Goal: Task Accomplishment & Management: Manage account settings

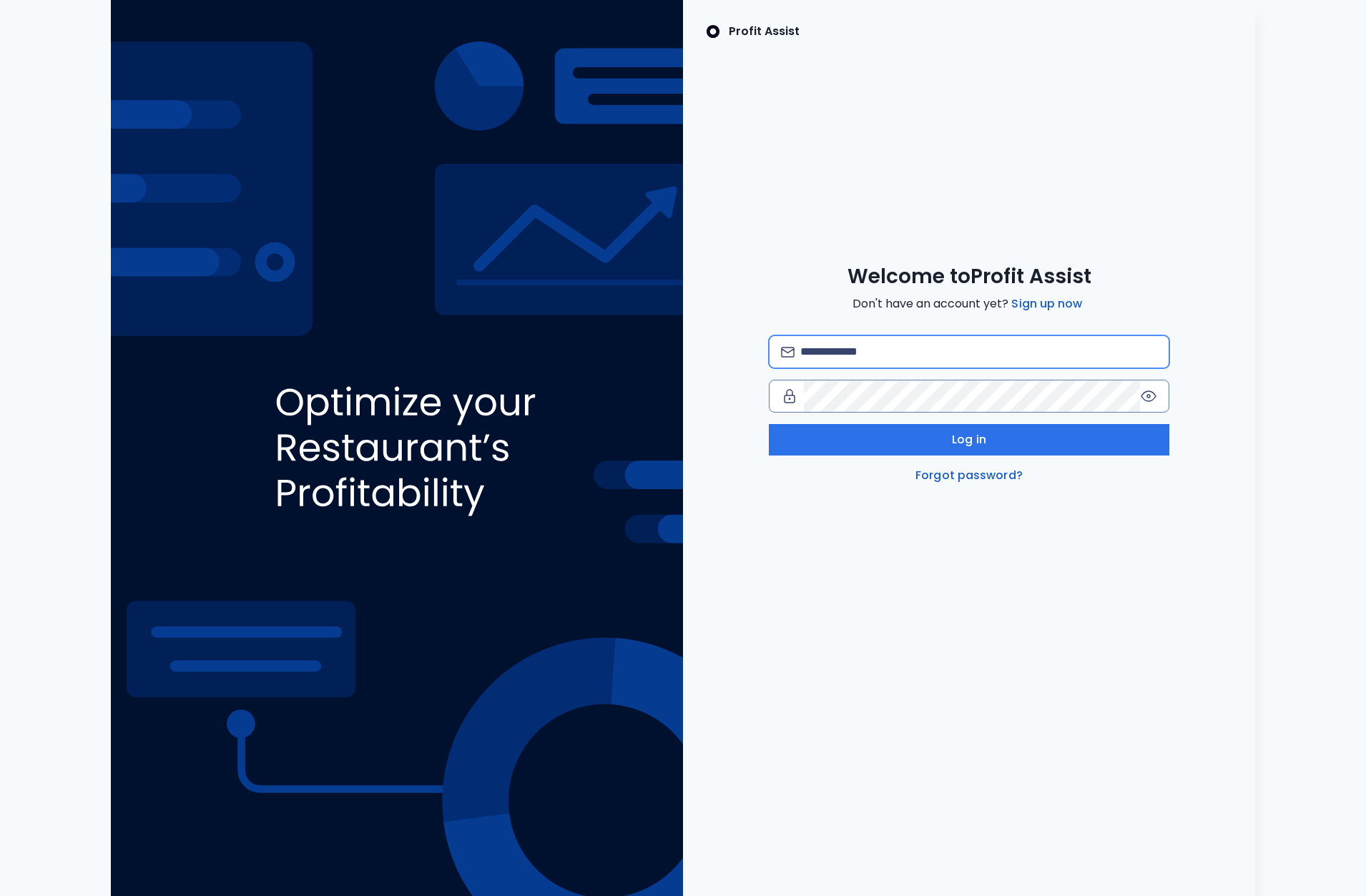
click at [897, 358] on input "email" at bounding box center [979, 352] width 357 height 31
type input "**********"
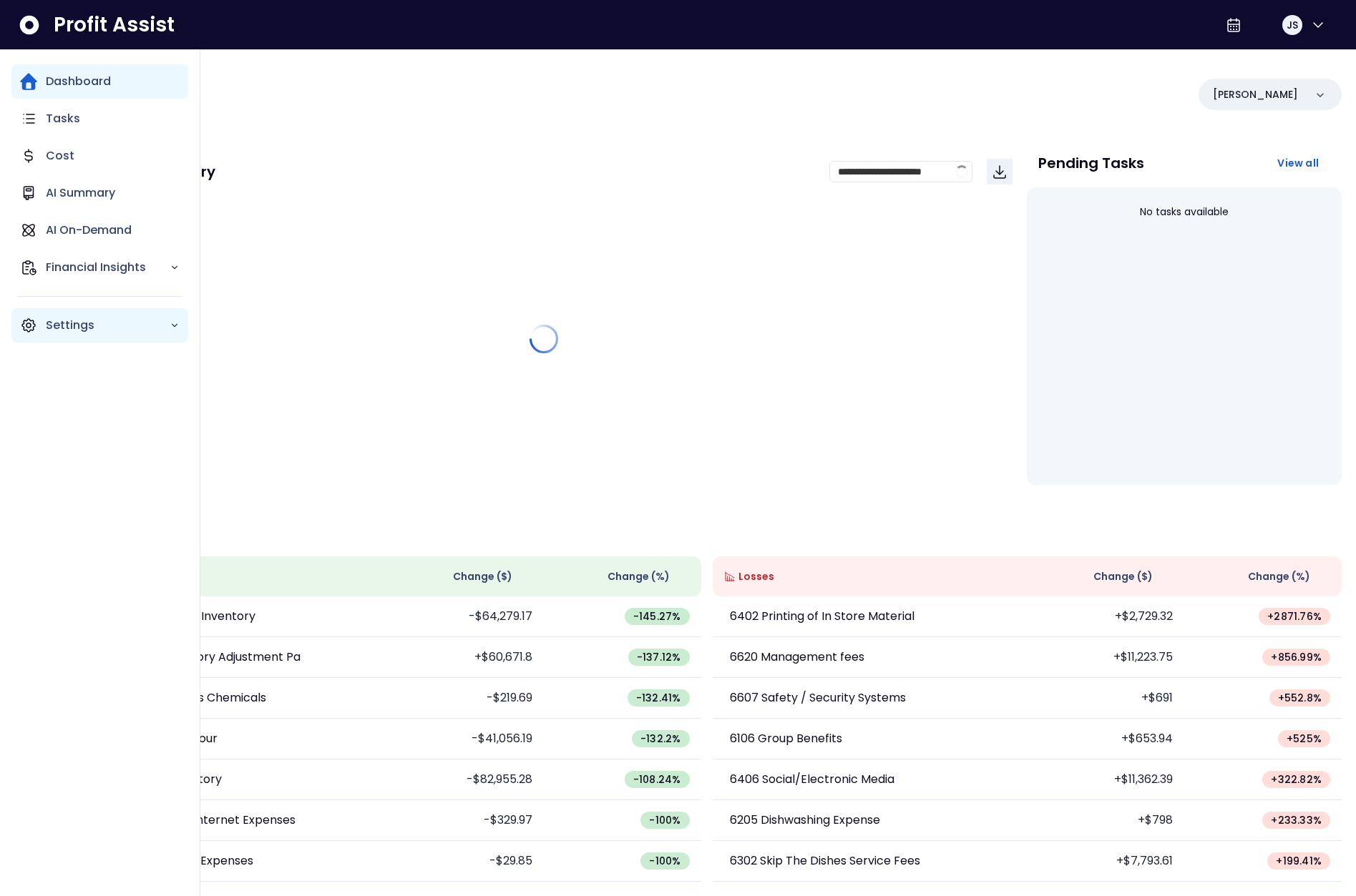
click at [29, 325] on icon "Main navigation" at bounding box center [29, 326] width 17 height 17
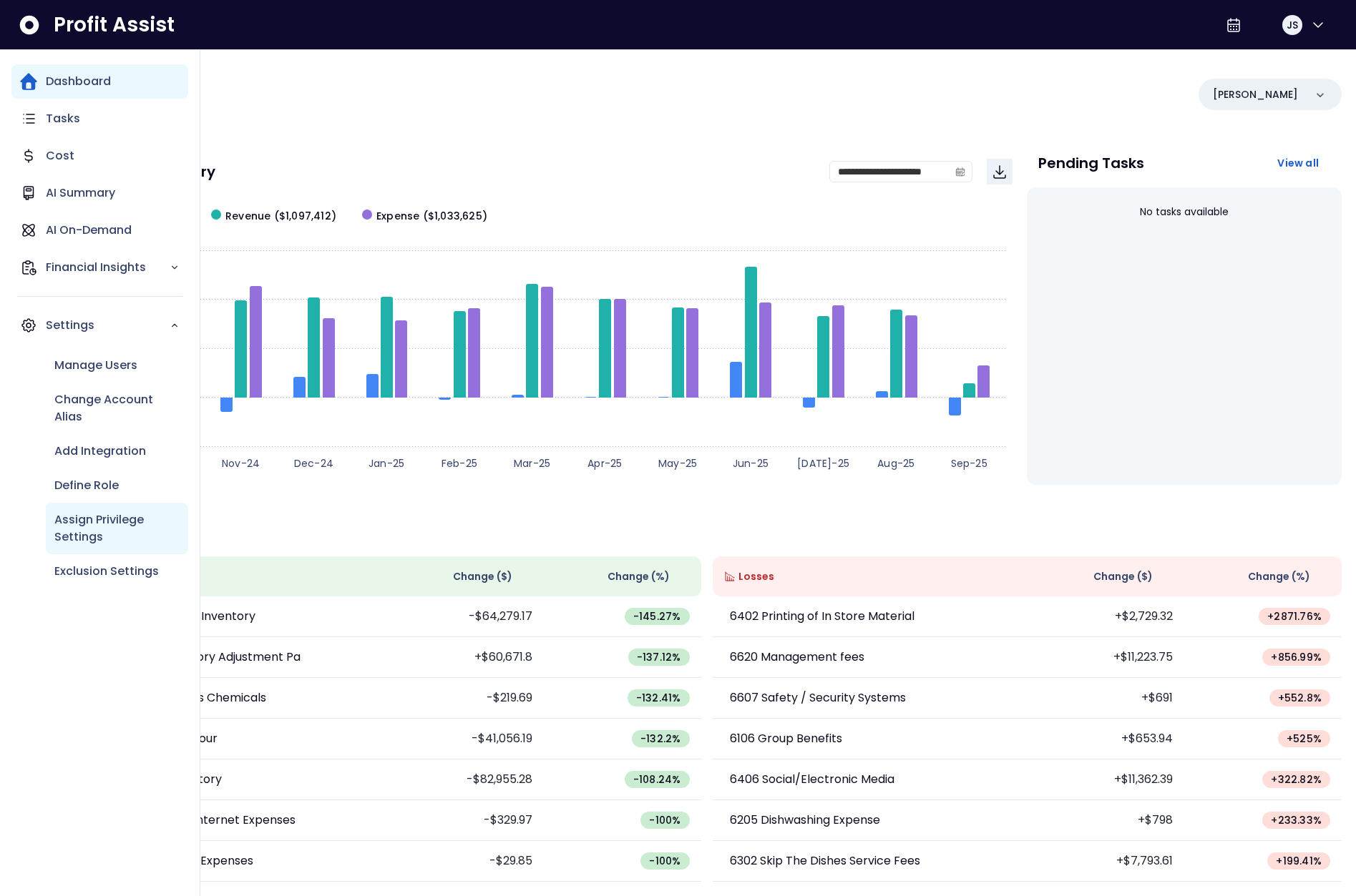
click at [109, 516] on p "Assign Privilege Settings" at bounding box center [117, 528] width 125 height 34
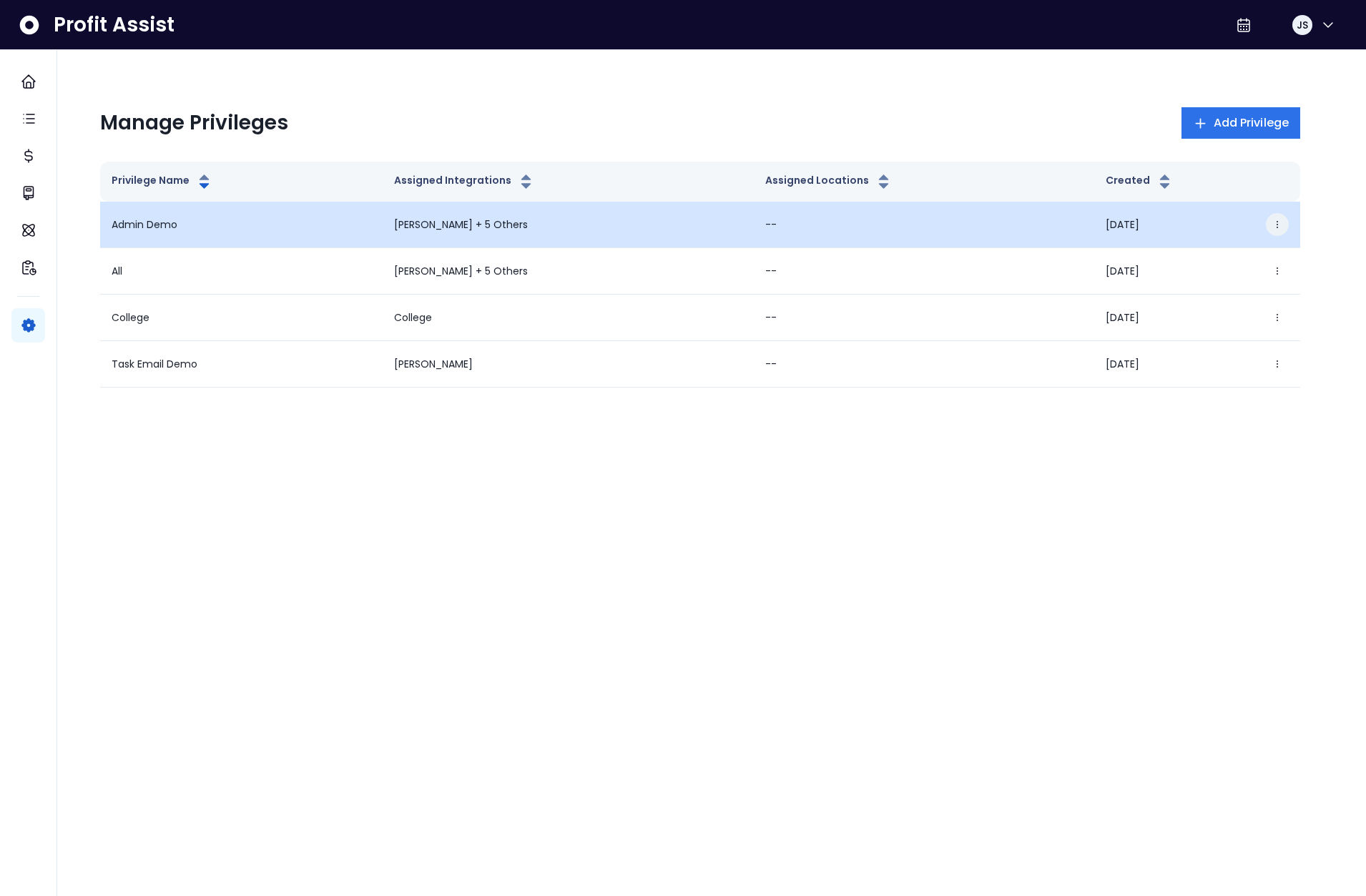
click at [1278, 219] on icon "button" at bounding box center [1277, 225] width 10 height 10
click at [1258, 262] on button "Edit" at bounding box center [1208, 265] width 159 height 34
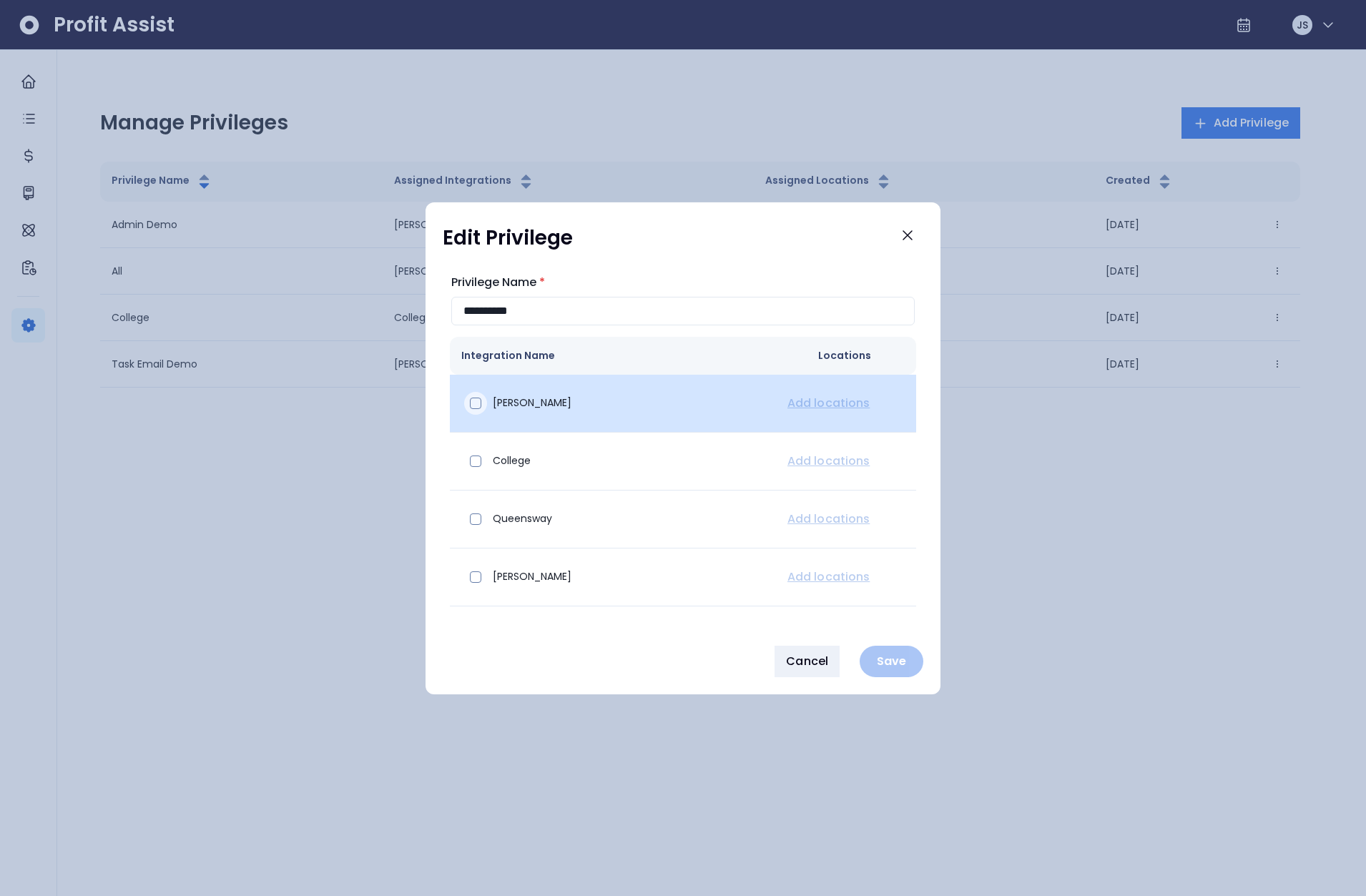
click at [471, 402] on span at bounding box center [476, 403] width 12 height 12
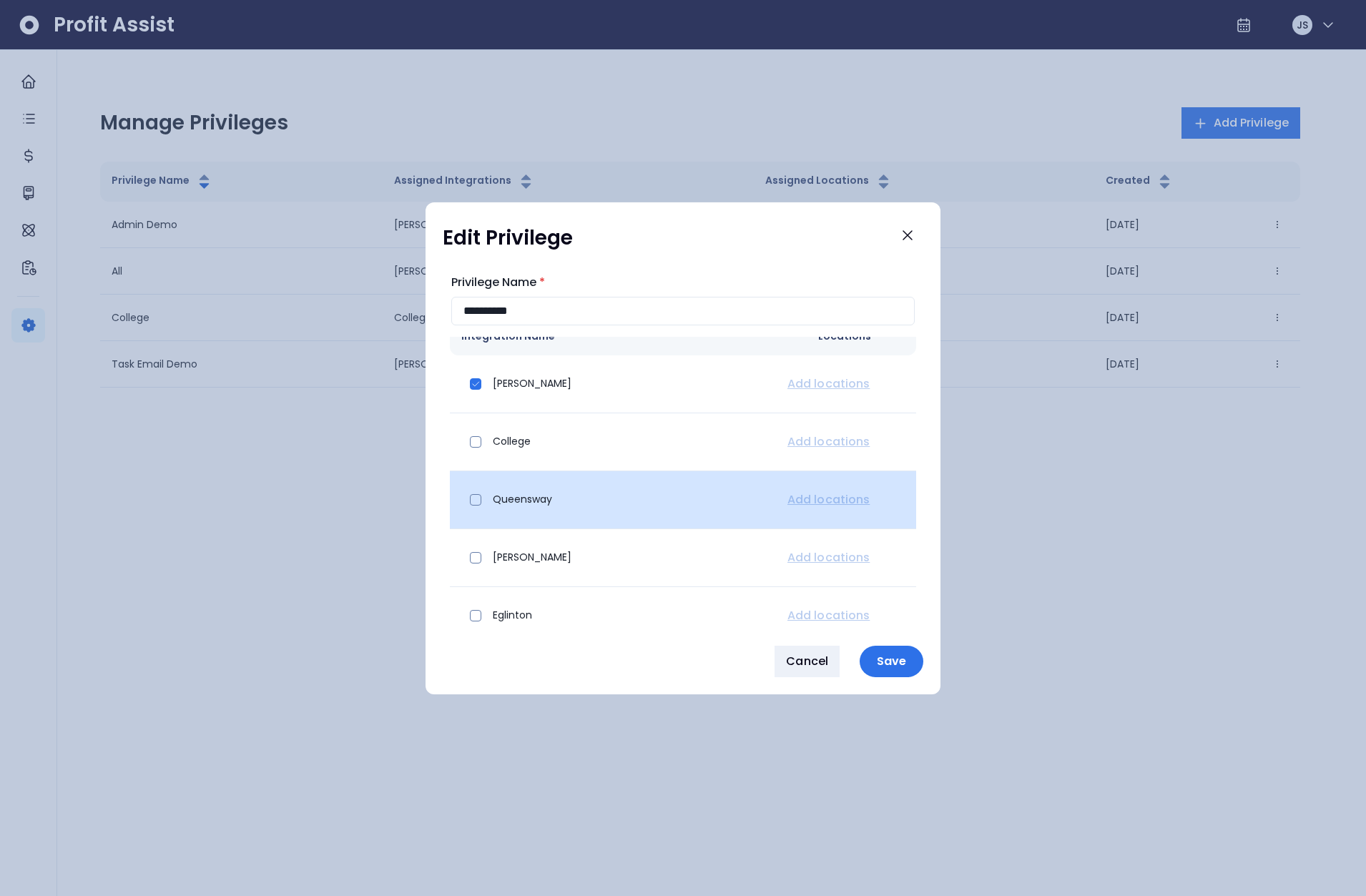
scroll to position [27, 0]
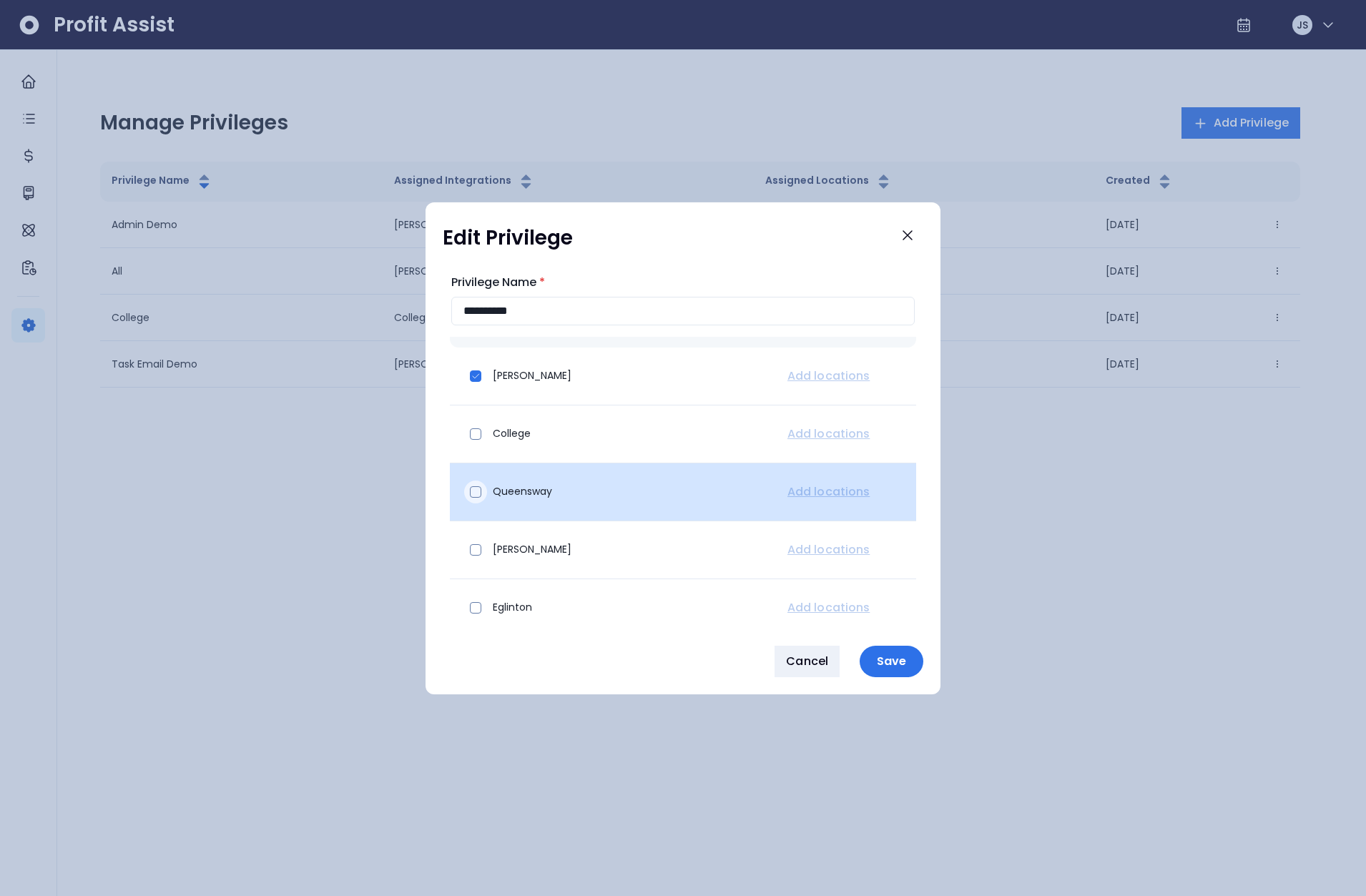
click at [484, 493] on div at bounding box center [475, 491] width 23 height 23
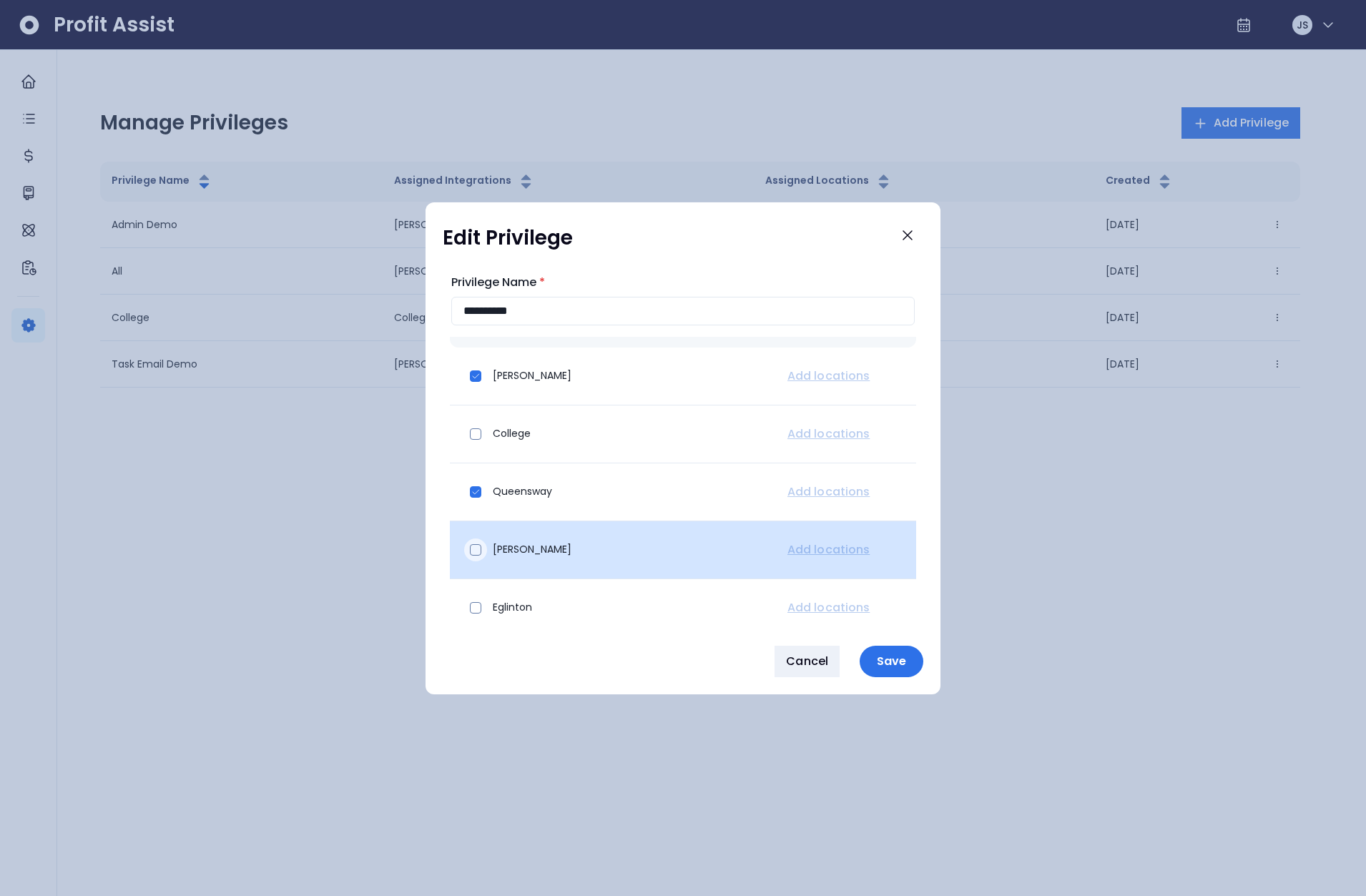
click at [478, 551] on span at bounding box center [476, 550] width 12 height 12
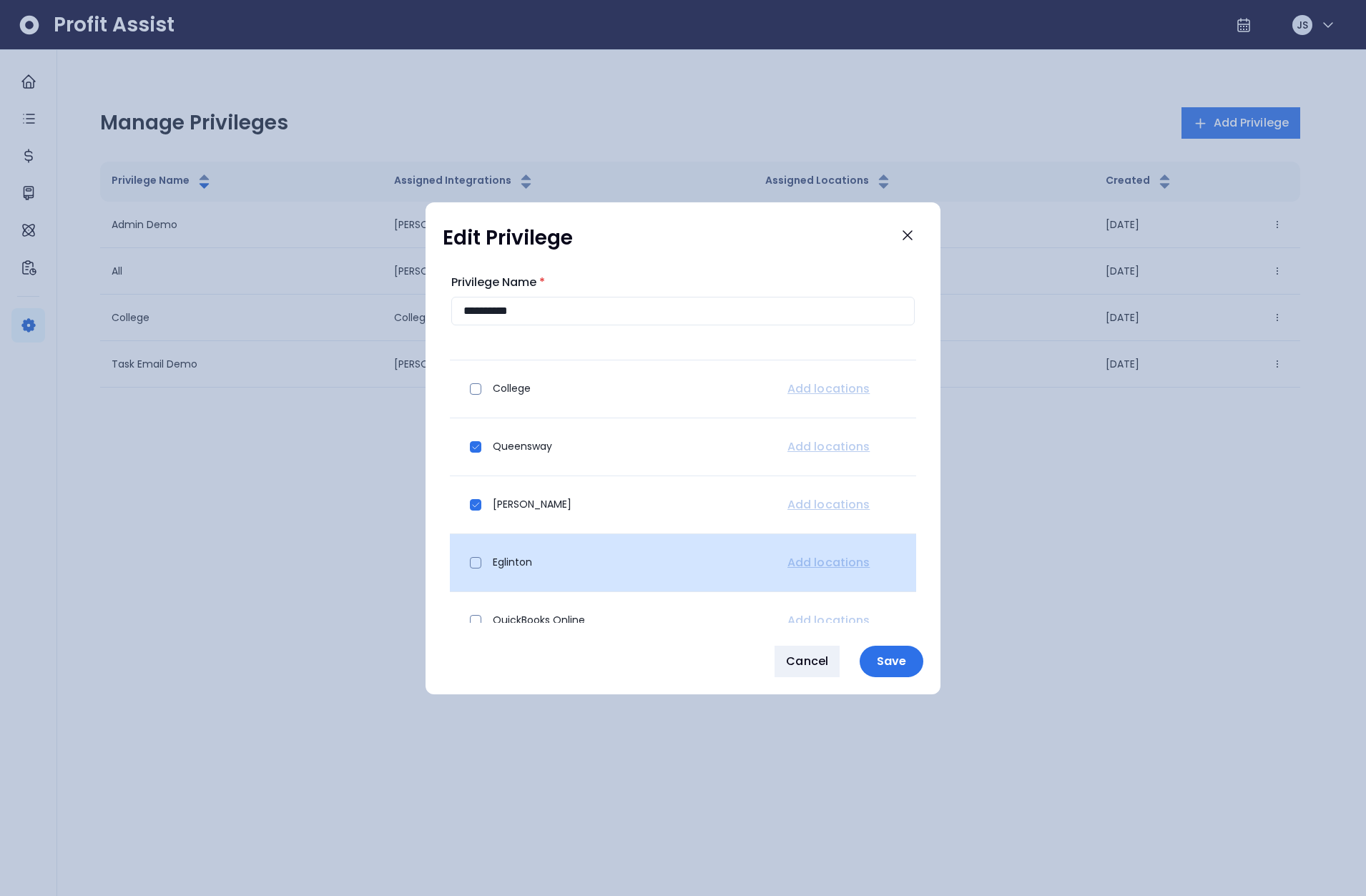
scroll to position [100, 0]
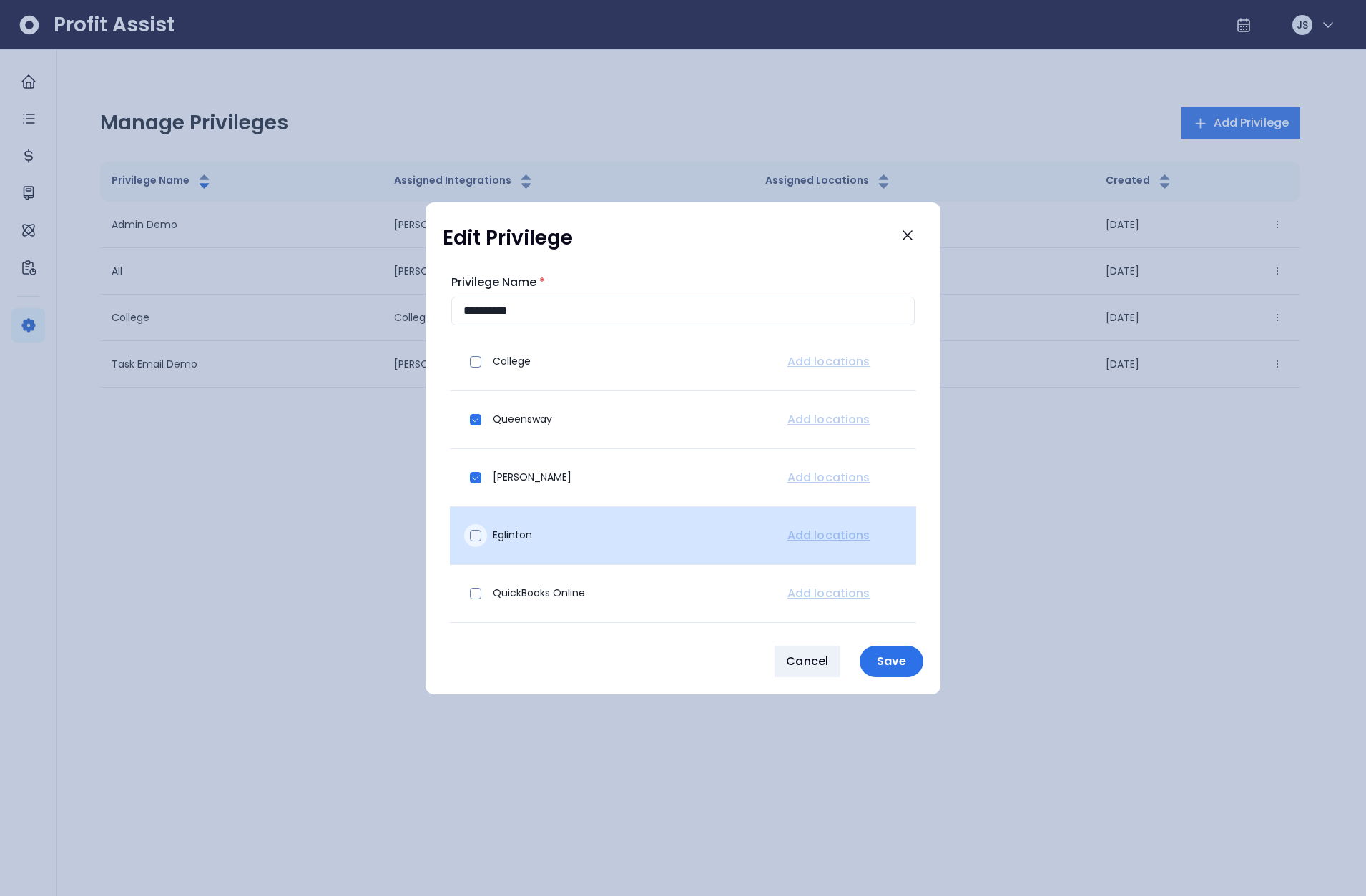
click at [476, 538] on span at bounding box center [476, 536] width 12 height 12
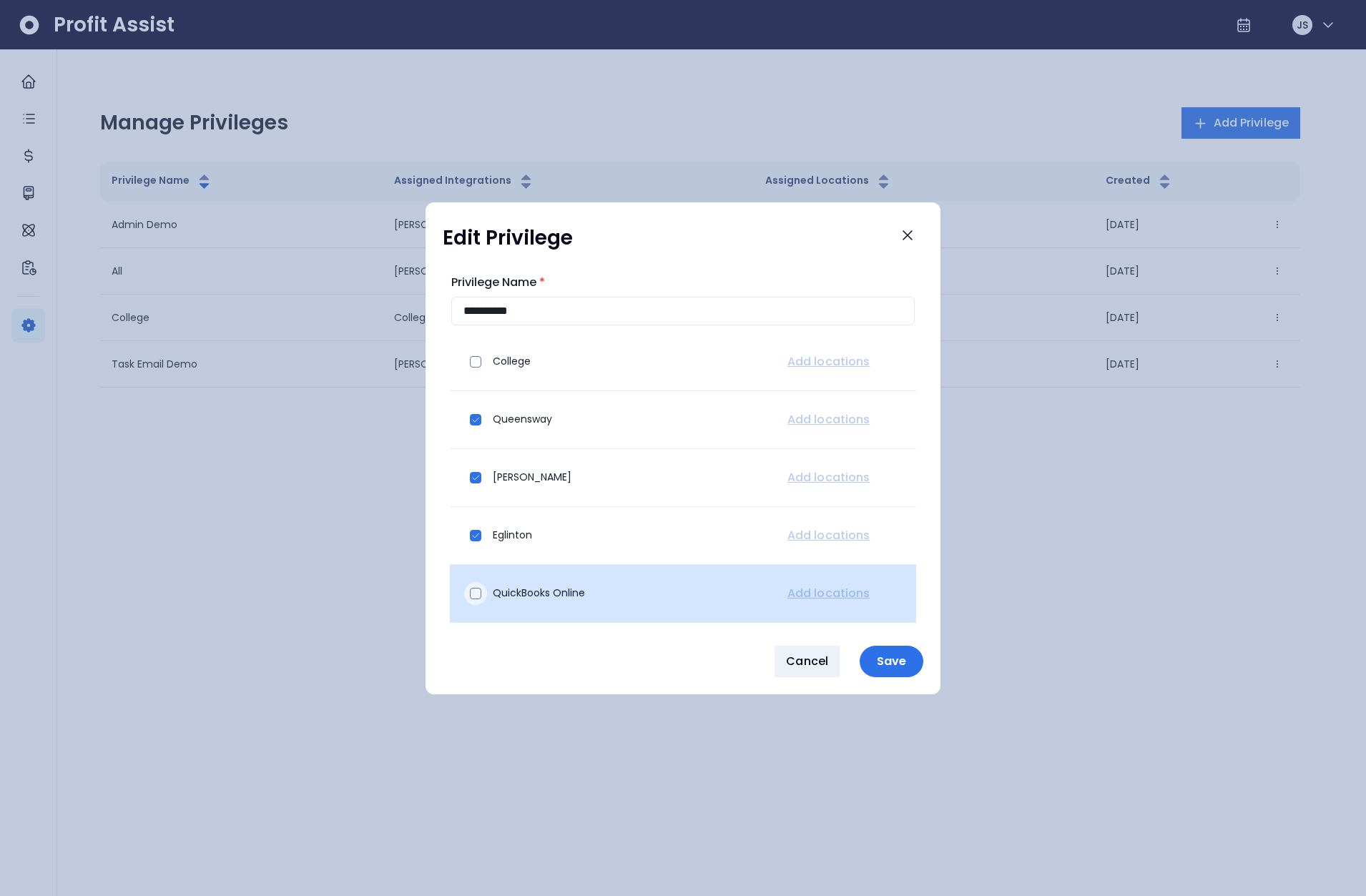
click at [477, 592] on span at bounding box center [476, 594] width 12 height 12
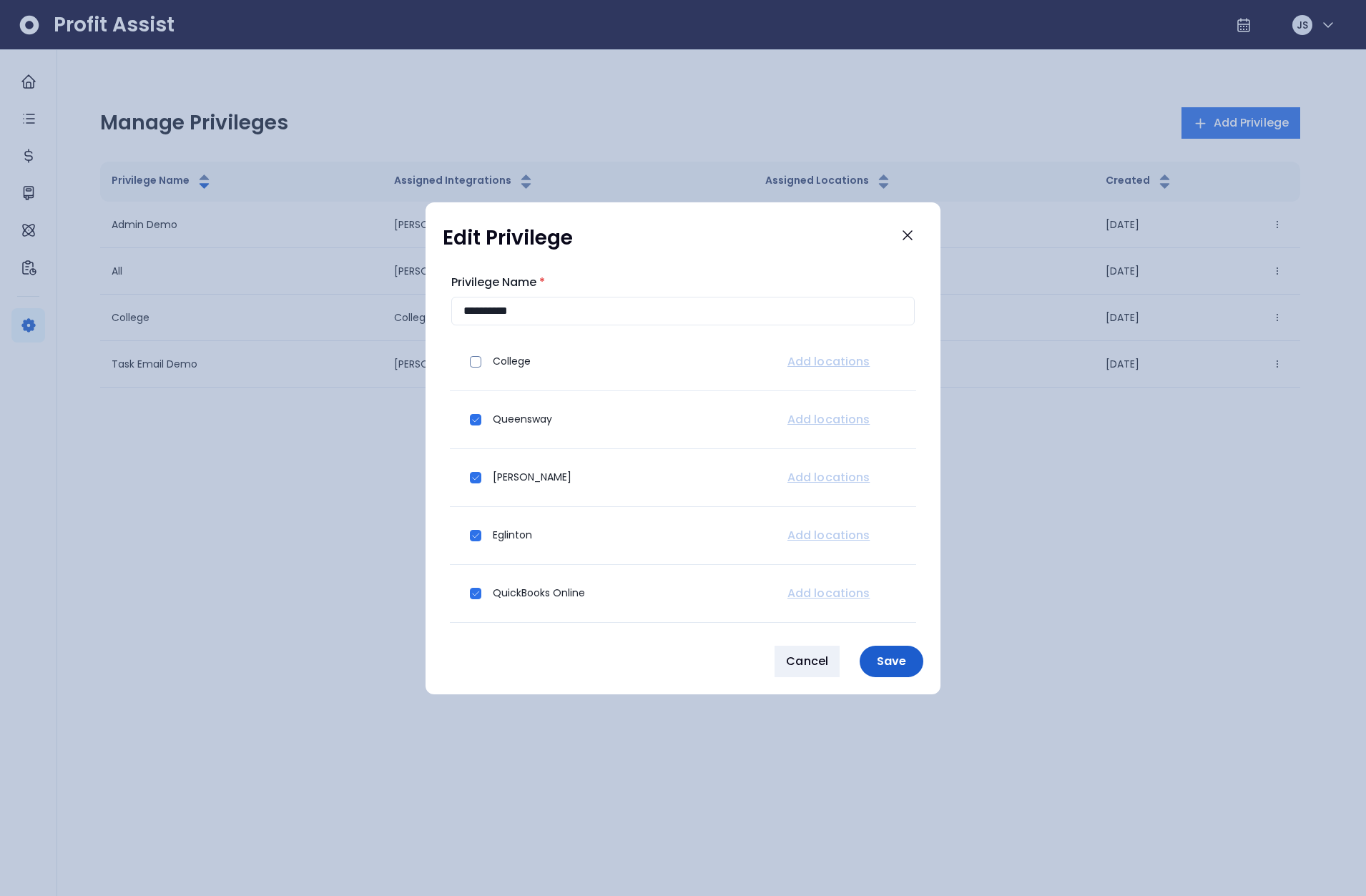
click at [902, 665] on p "Save" at bounding box center [892, 661] width 47 height 14
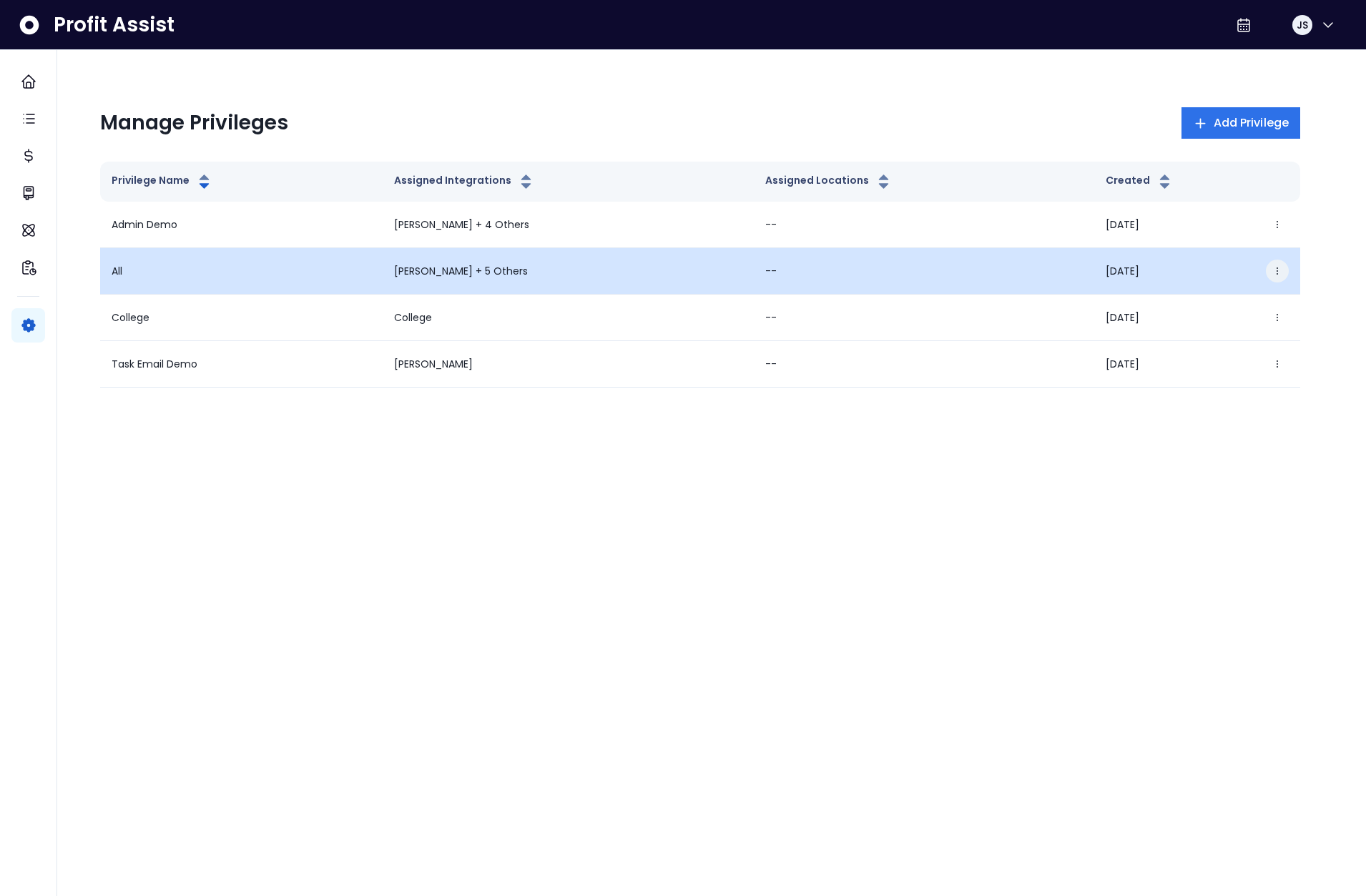
click at [1282, 273] on button "button" at bounding box center [1277, 270] width 23 height 23
click at [1263, 300] on button "Edit" at bounding box center [1208, 312] width 159 height 34
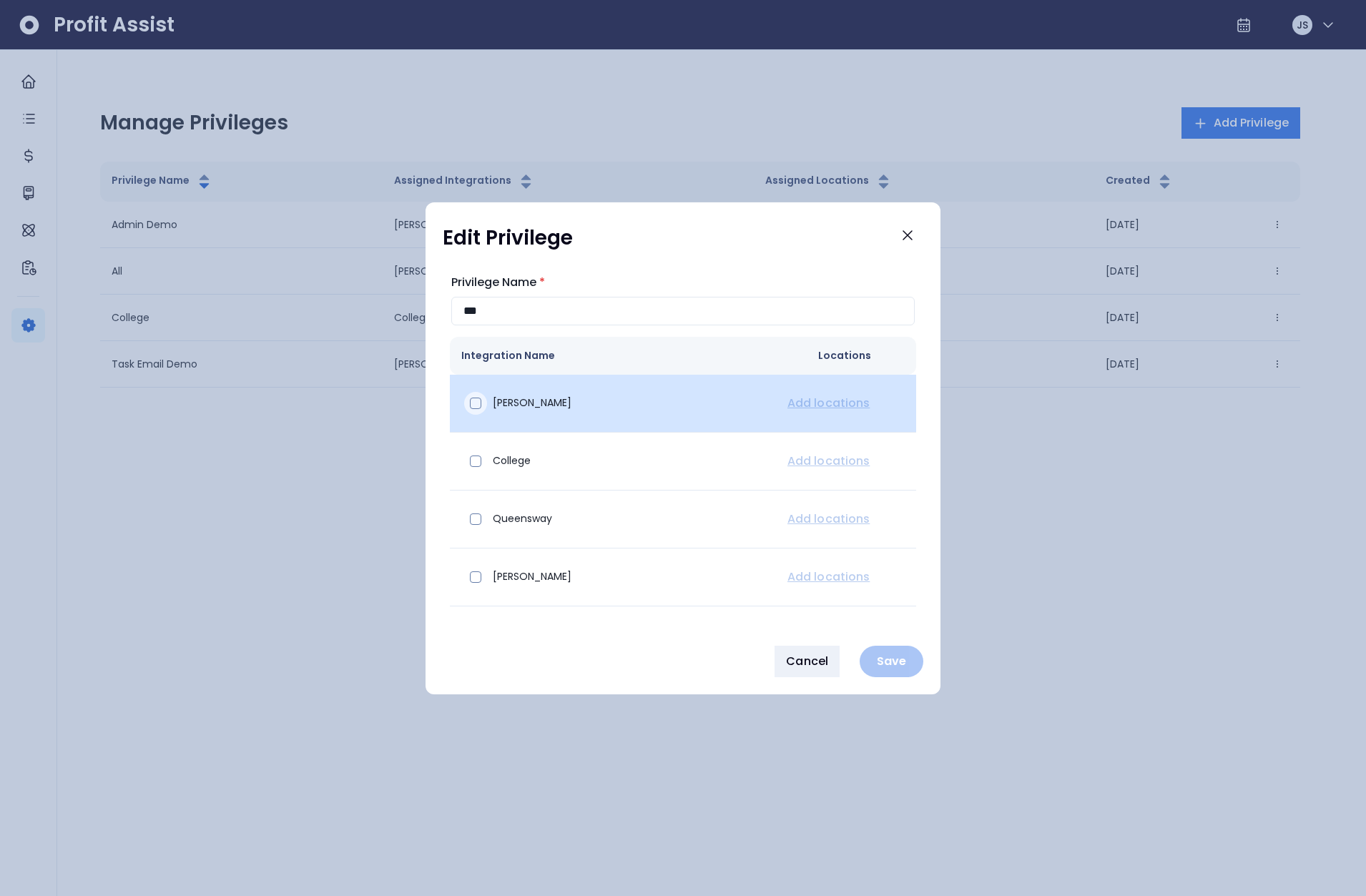
click at [480, 403] on span at bounding box center [476, 403] width 12 height 12
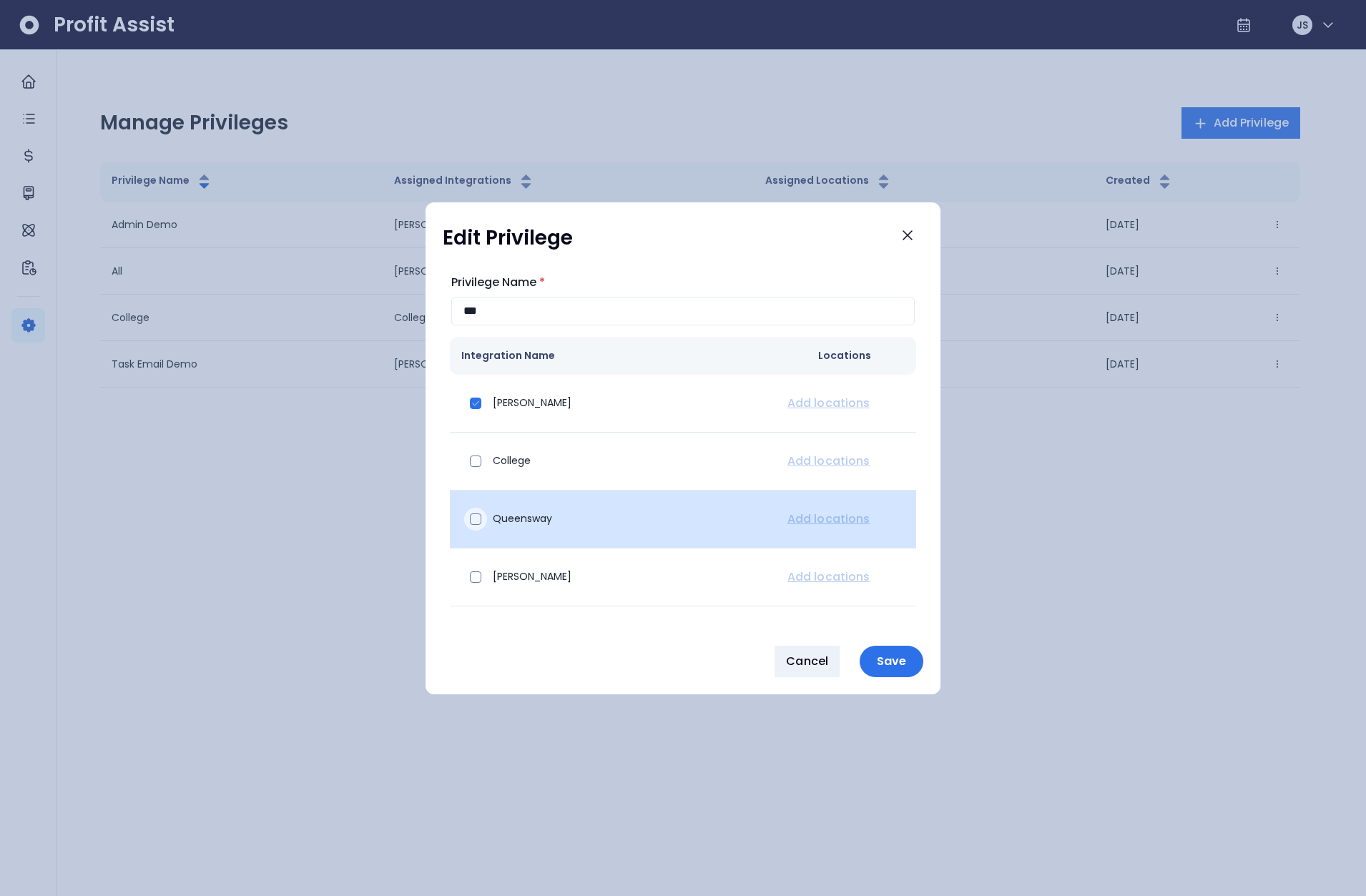
click at [472, 526] on div at bounding box center [475, 519] width 23 height 23
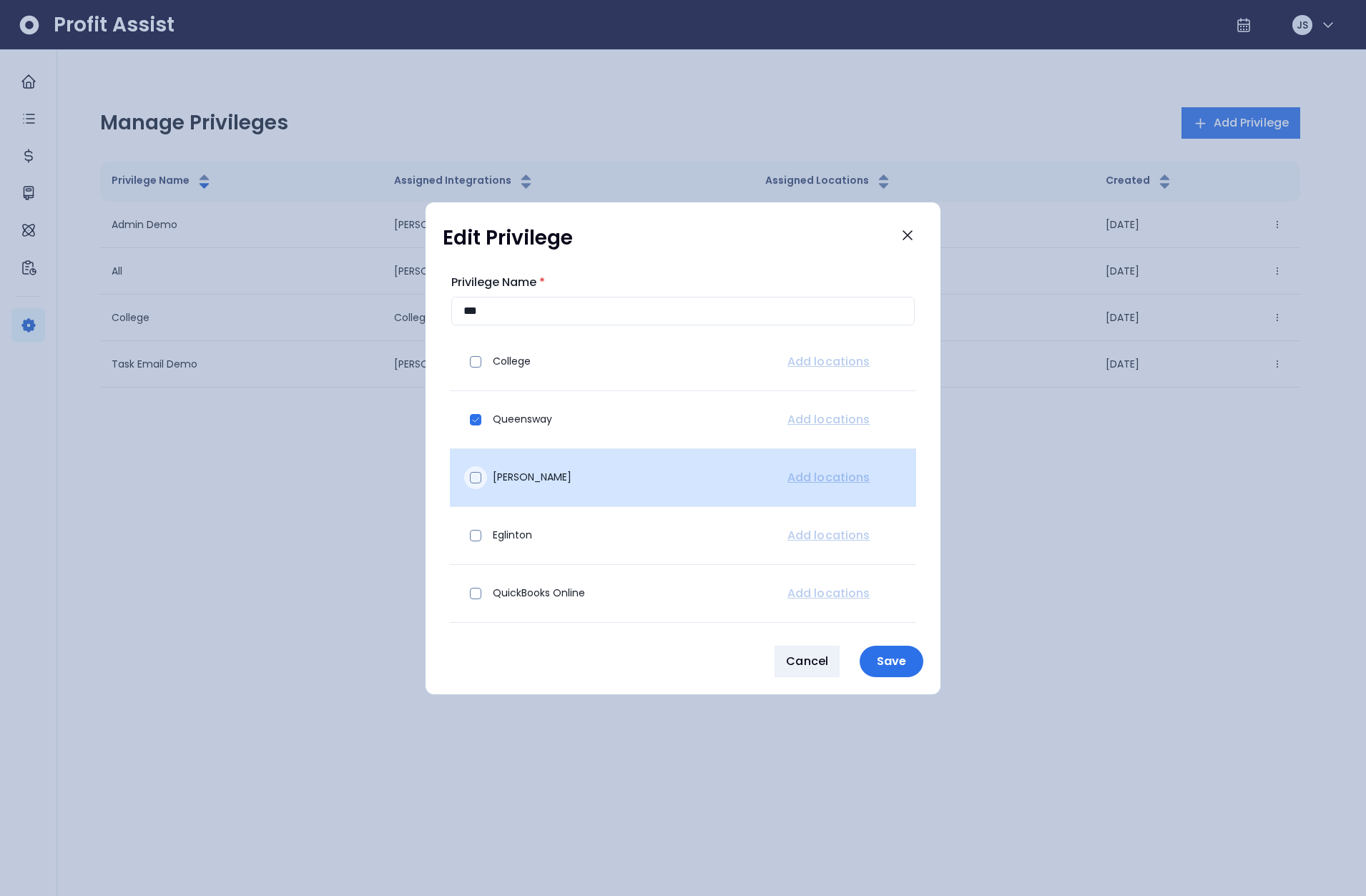
click at [476, 488] on div at bounding box center [475, 477] width 23 height 23
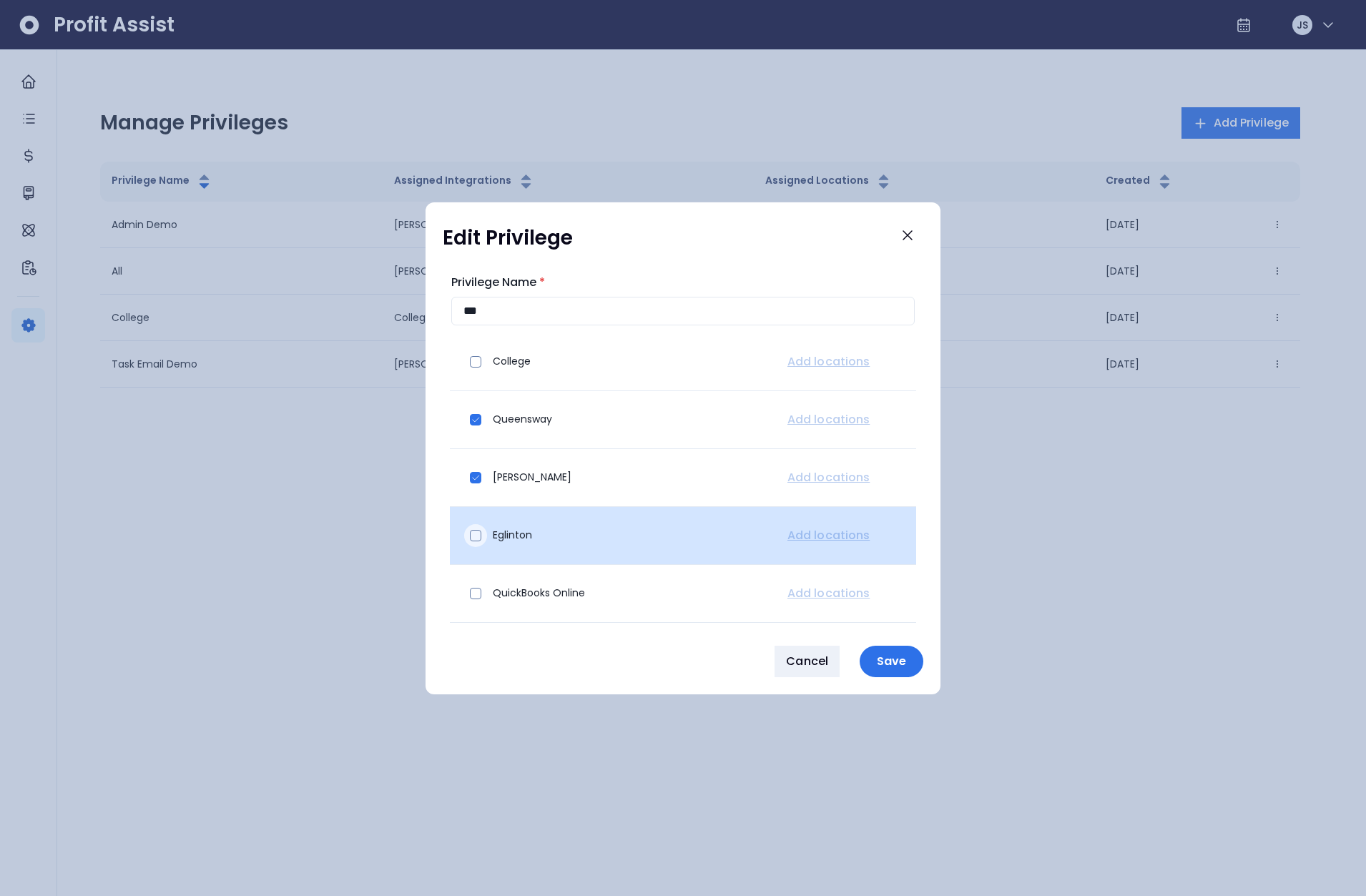
click at [476, 525] on div at bounding box center [475, 536] width 23 height 23
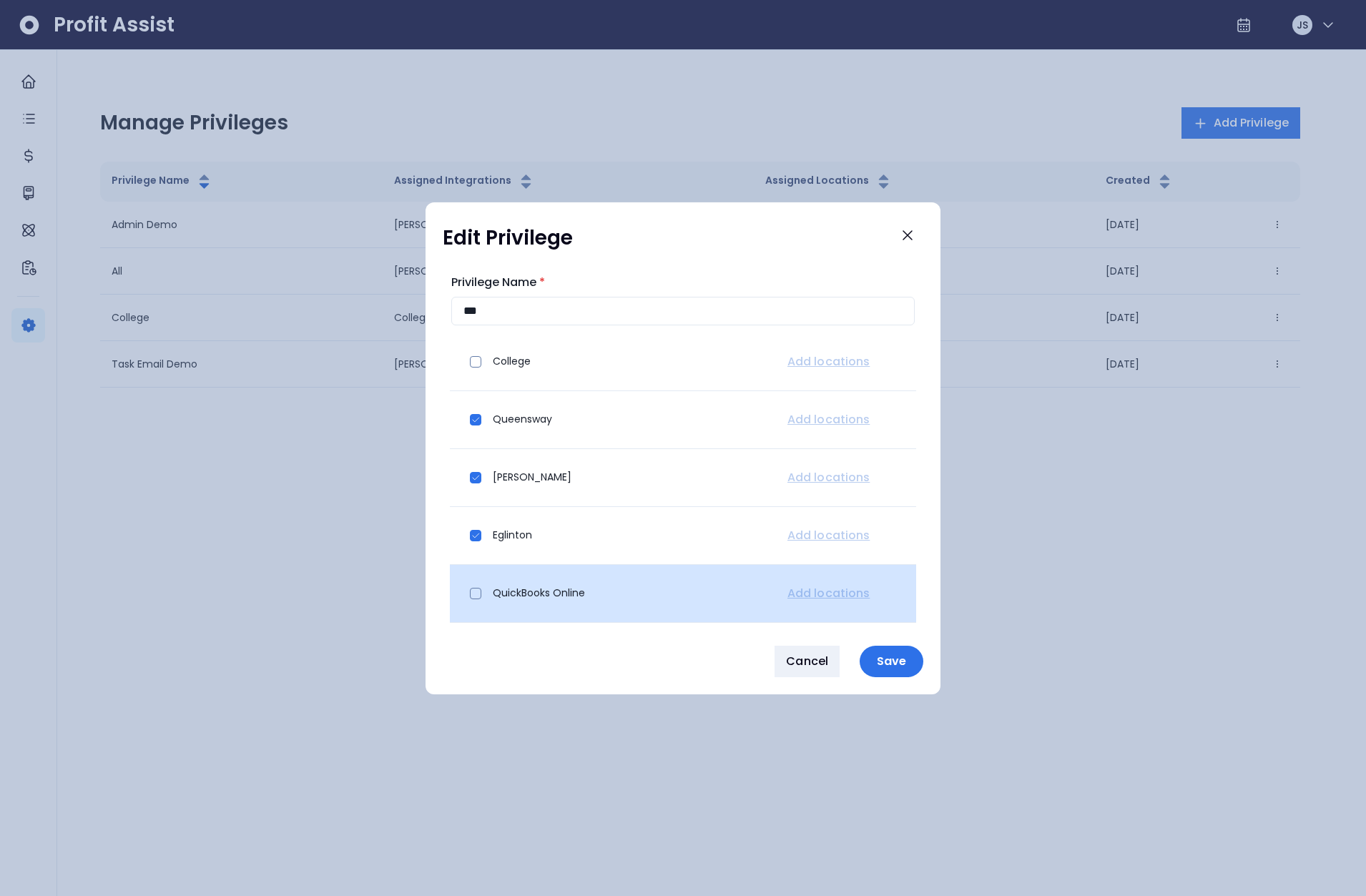
drag, startPoint x: 474, startPoint y: 586, endPoint x: 493, endPoint y: 579, distance: 20.2
click at [474, 586] on div at bounding box center [475, 593] width 23 height 23
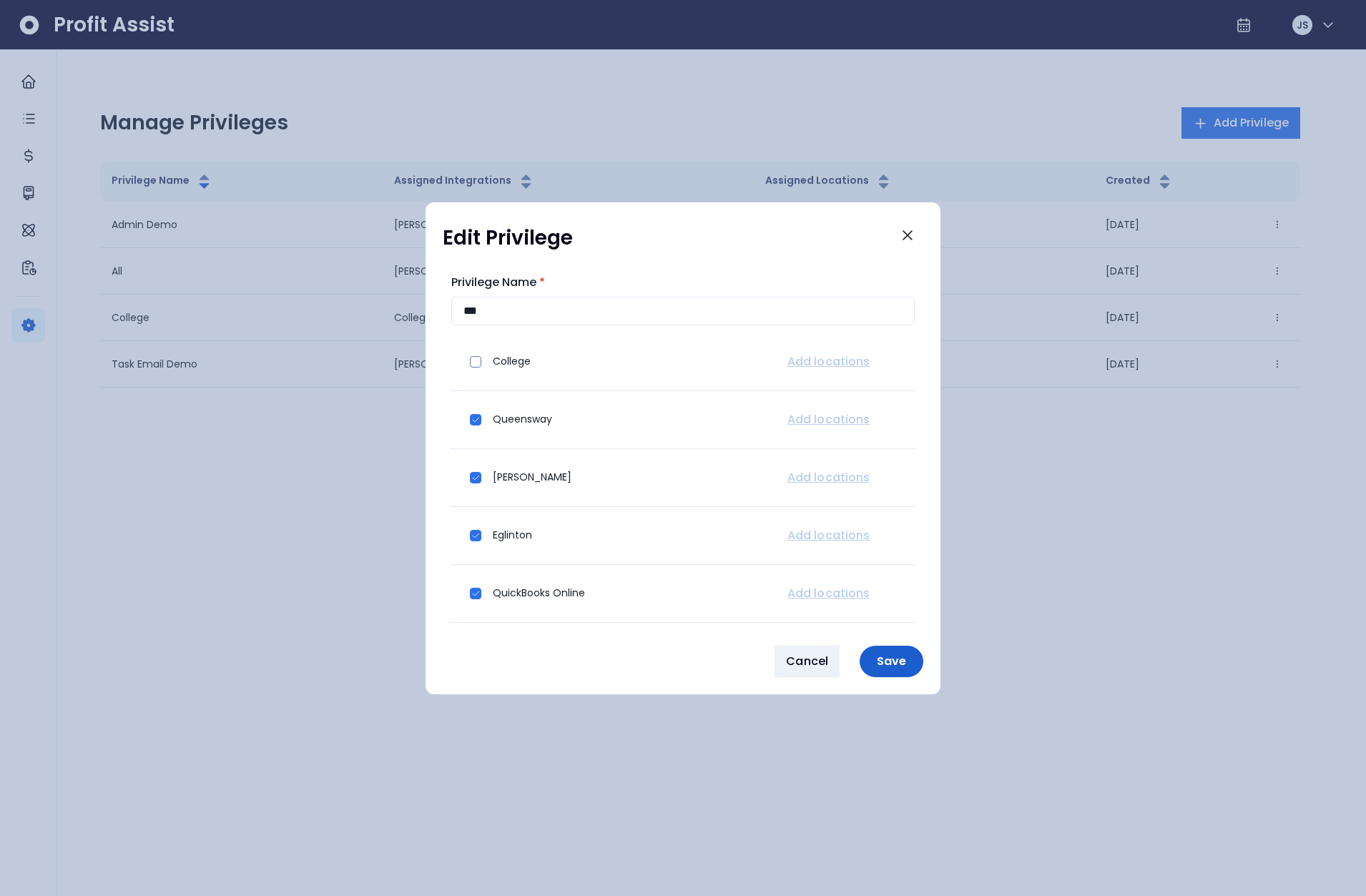
click at [897, 674] on button "Save" at bounding box center [892, 661] width 64 height 31
